Goal: Book appointment/travel/reservation

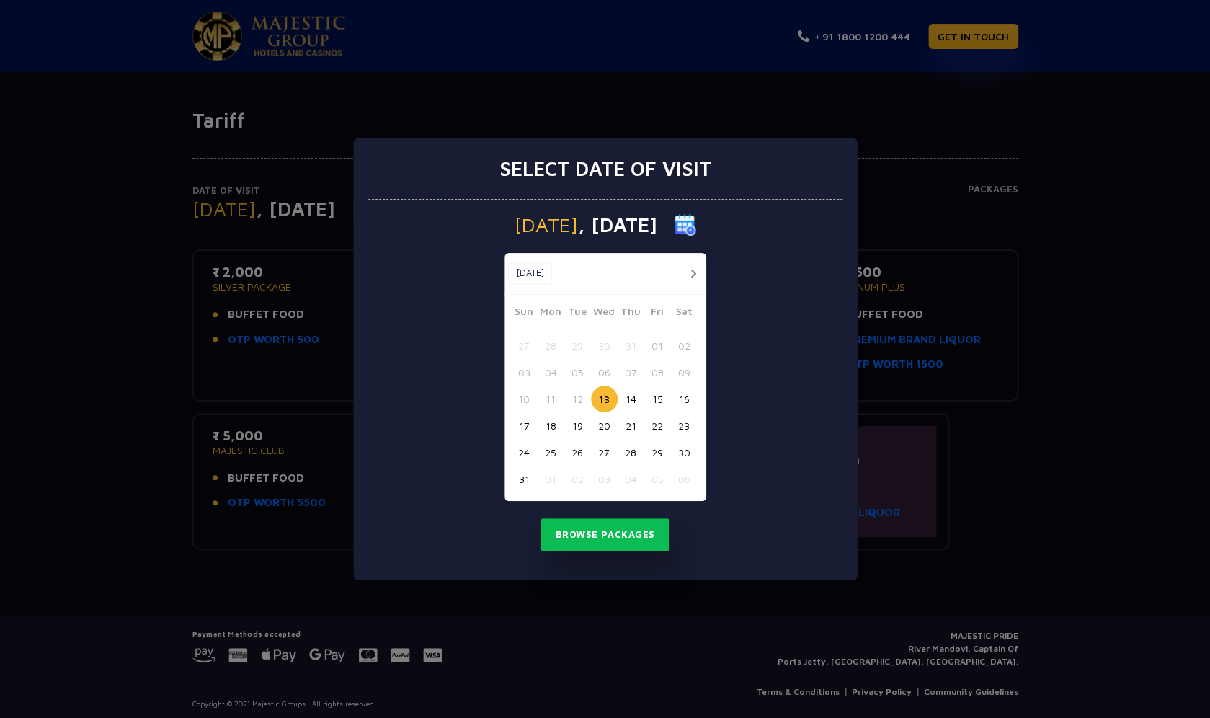
click at [634, 396] on button "14" at bounding box center [631, 399] width 27 height 27
click at [598, 536] on button "Browse Packages" at bounding box center [606, 534] width 130 height 33
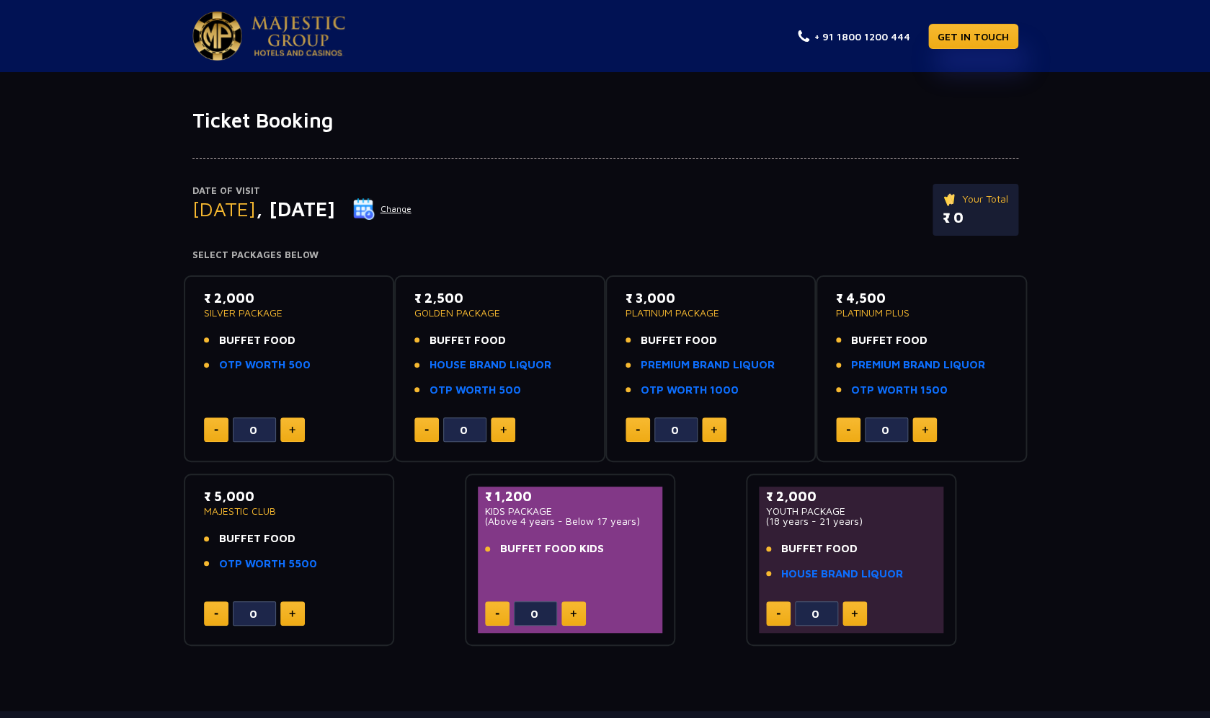
click at [115, 273] on div "Date of Visit Thursday , 14 Aug 2025 Change Your Total ₹ 0 Select Packages Belo…" at bounding box center [605, 390] width 1210 height 514
click at [477, 366] on link "HOUSE BRAND LIQUOR" at bounding box center [491, 365] width 122 height 17
